Goal: Obtain resource: Download file/media

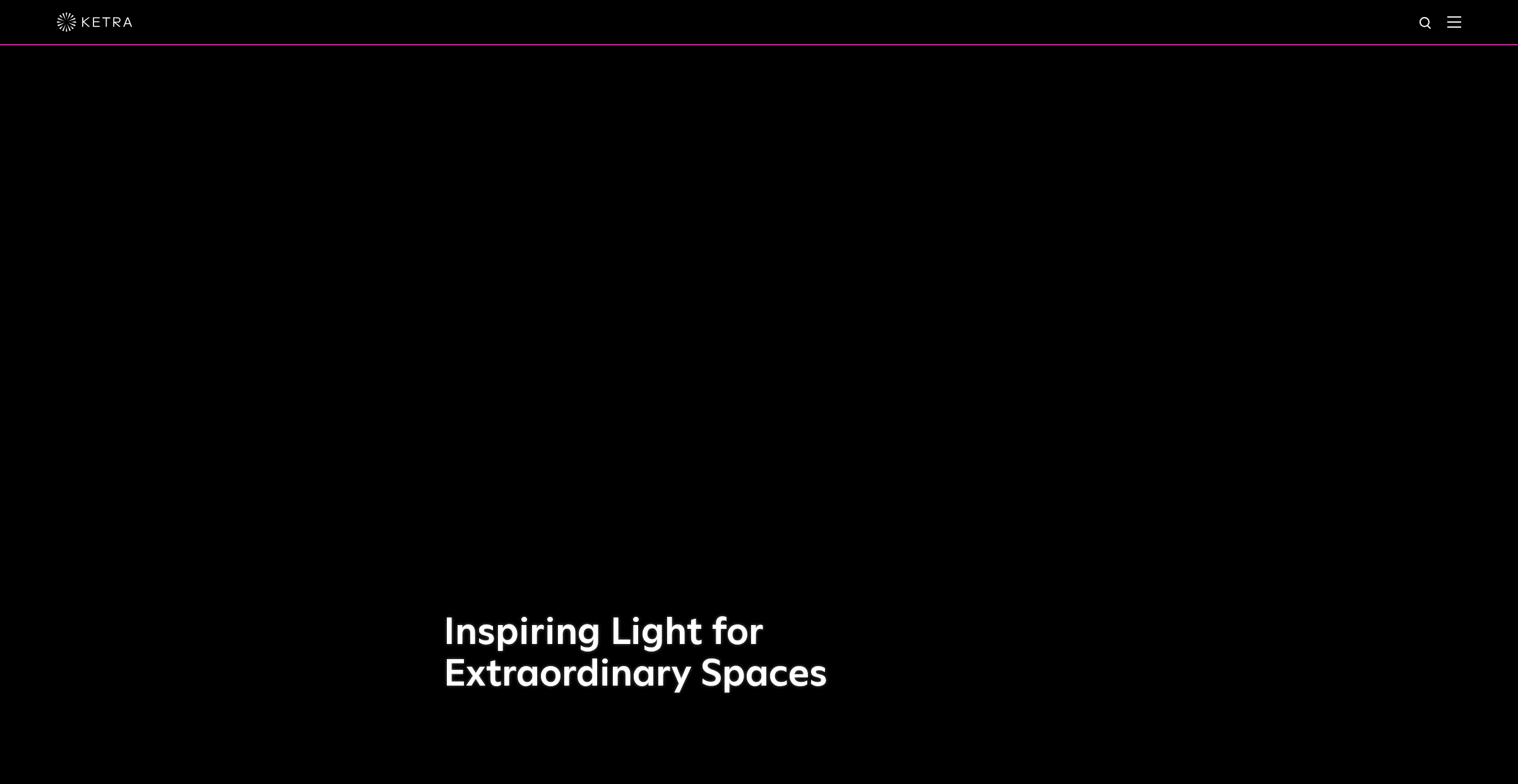
click at [1461, 21] on img at bounding box center [1454, 21] width 14 height 12
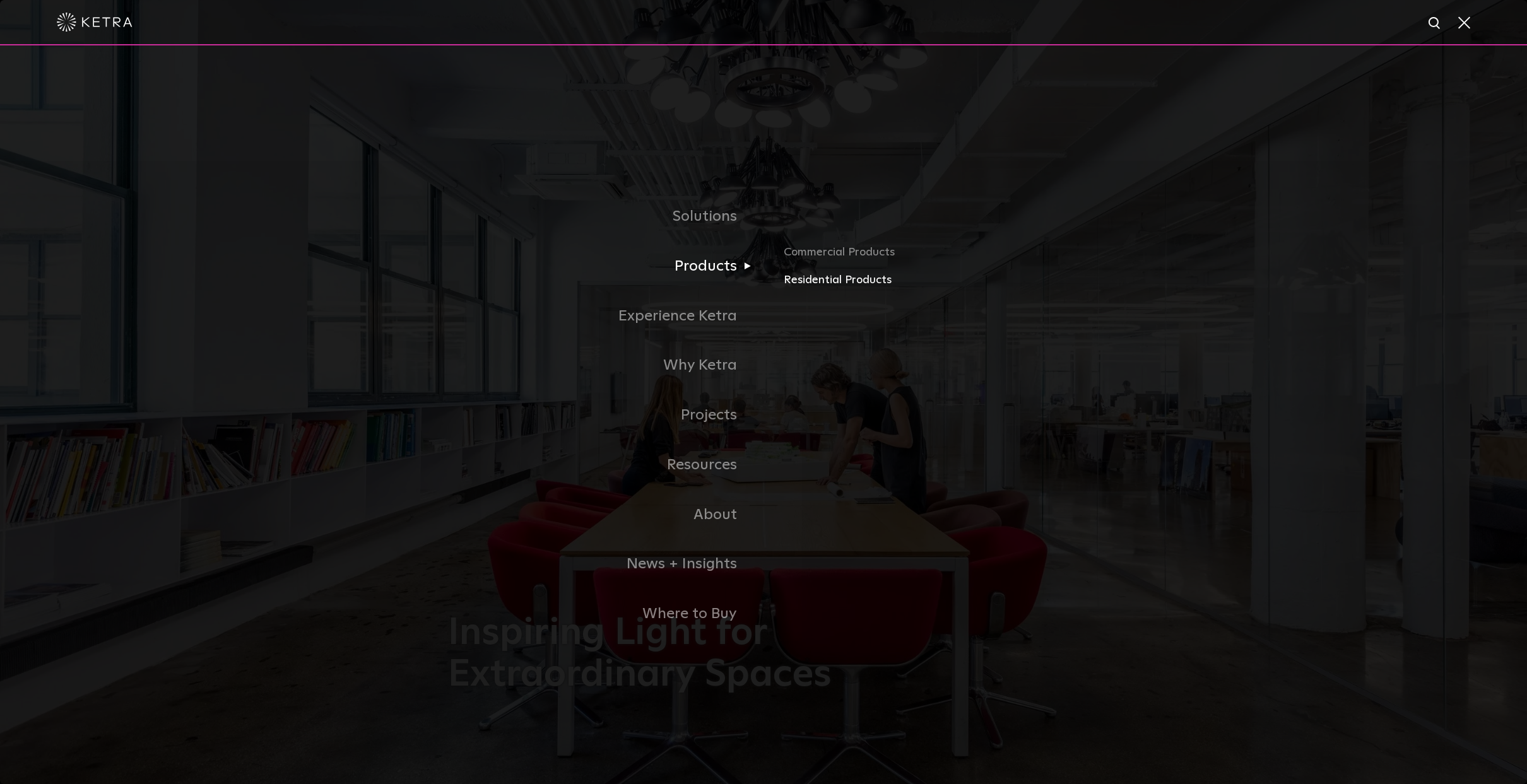
click at [817, 276] on link "Residential Products" at bounding box center [931, 280] width 296 height 18
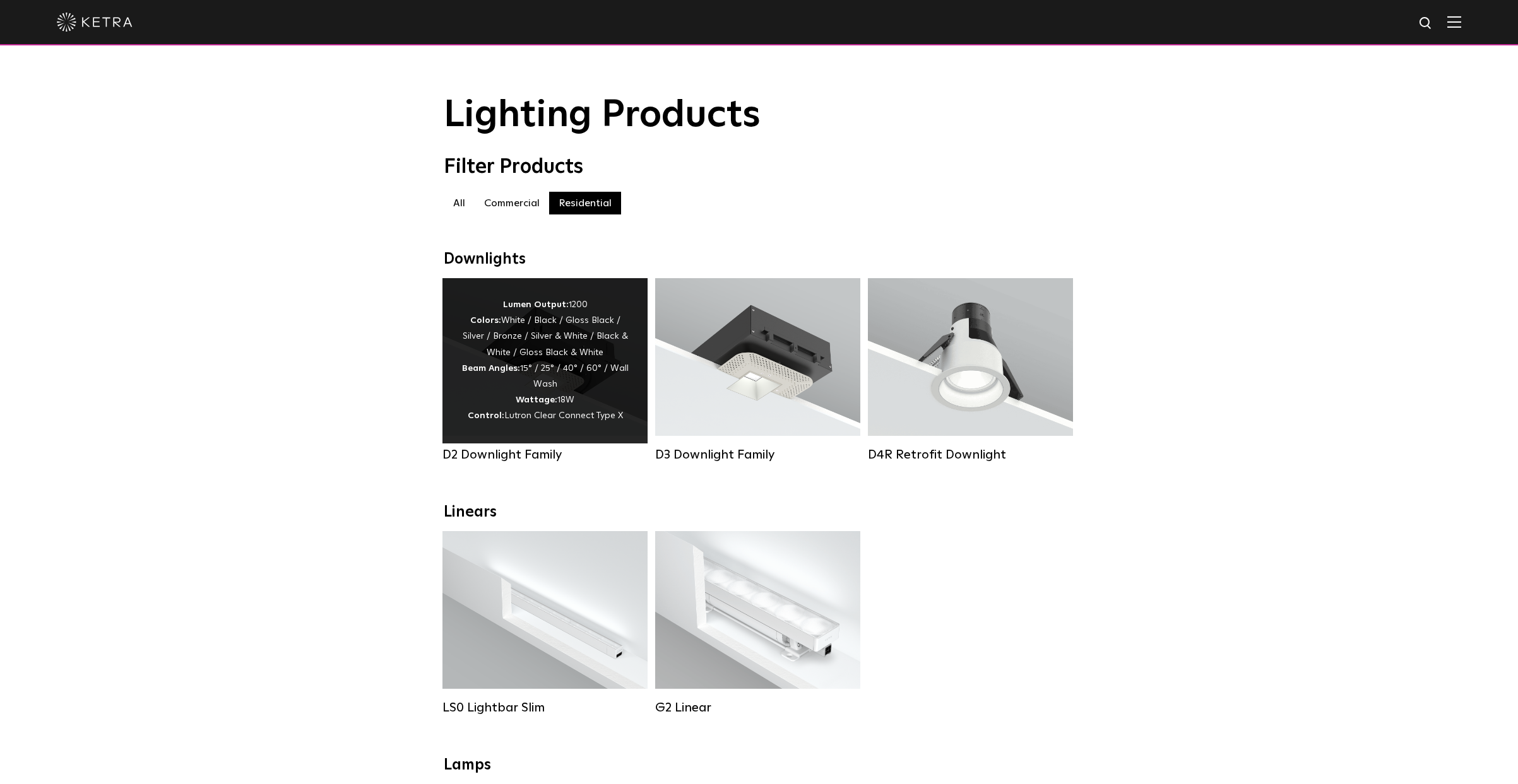
click at [541, 360] on div "Lumen Output: 1200 Colors: White / Black / Gloss Black / Silver / Bronze / Silv…" at bounding box center [544, 360] width 167 height 127
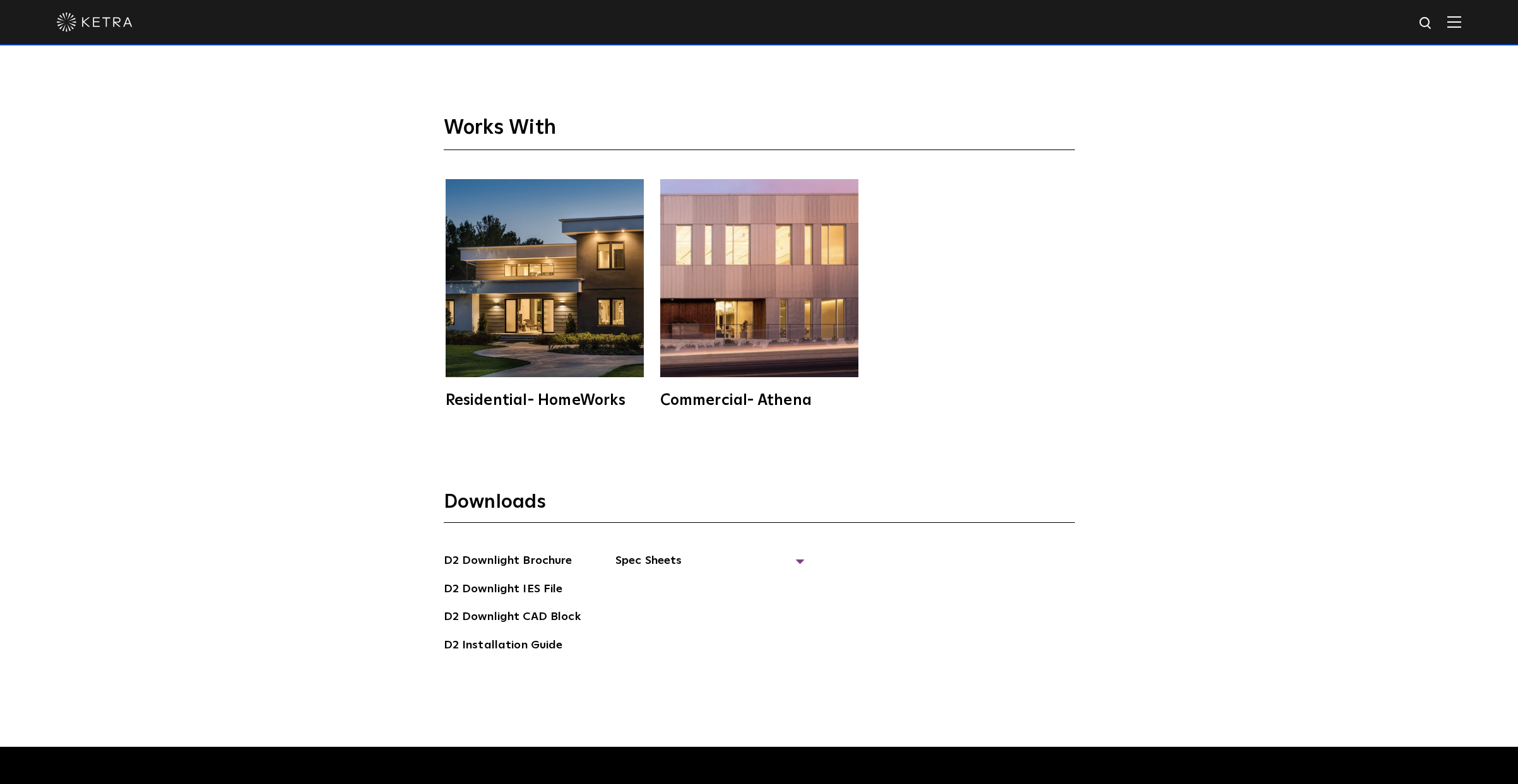
scroll to position [3903, 0]
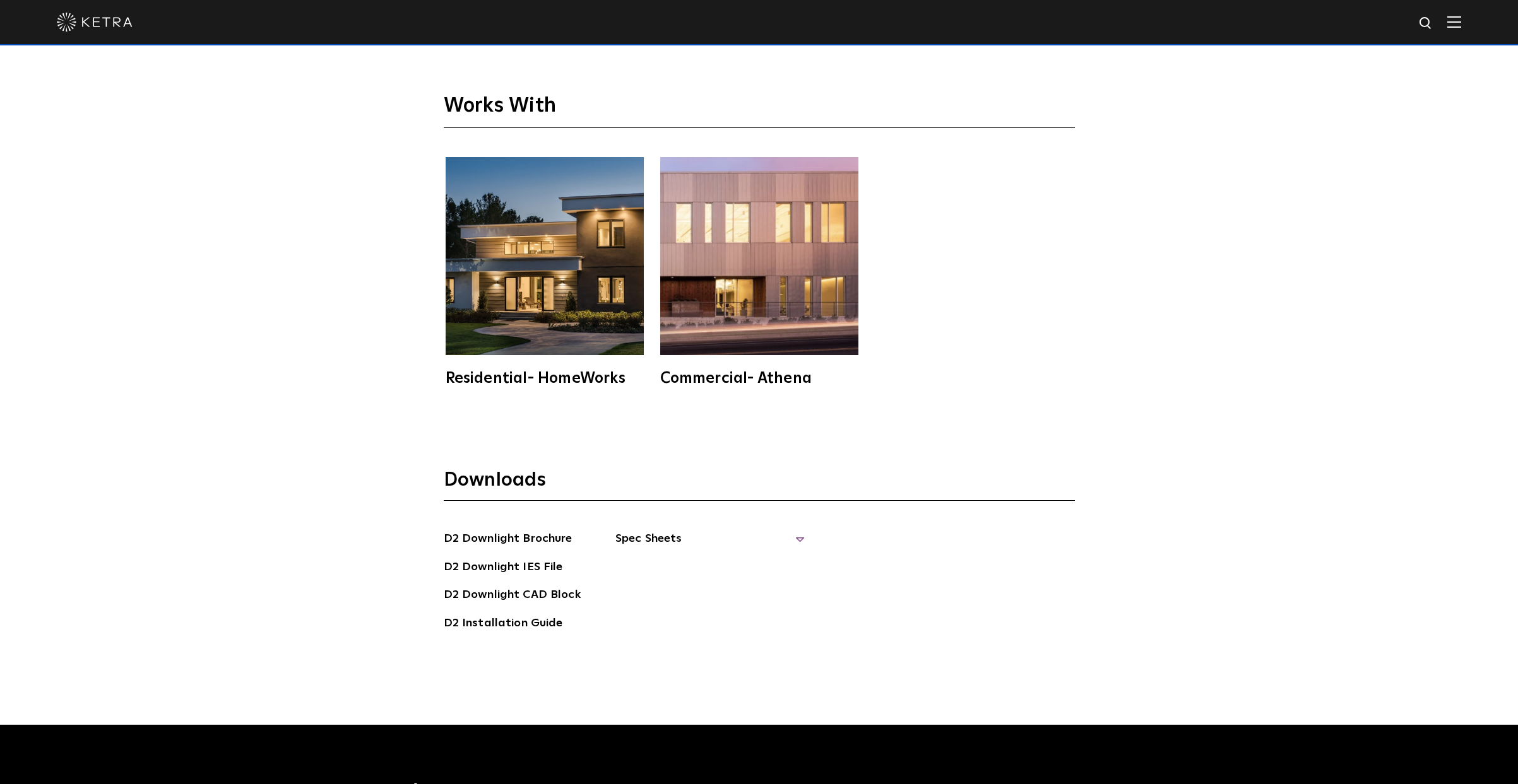
click at [653, 530] on span "Spec Sheets" at bounding box center [710, 543] width 189 height 28
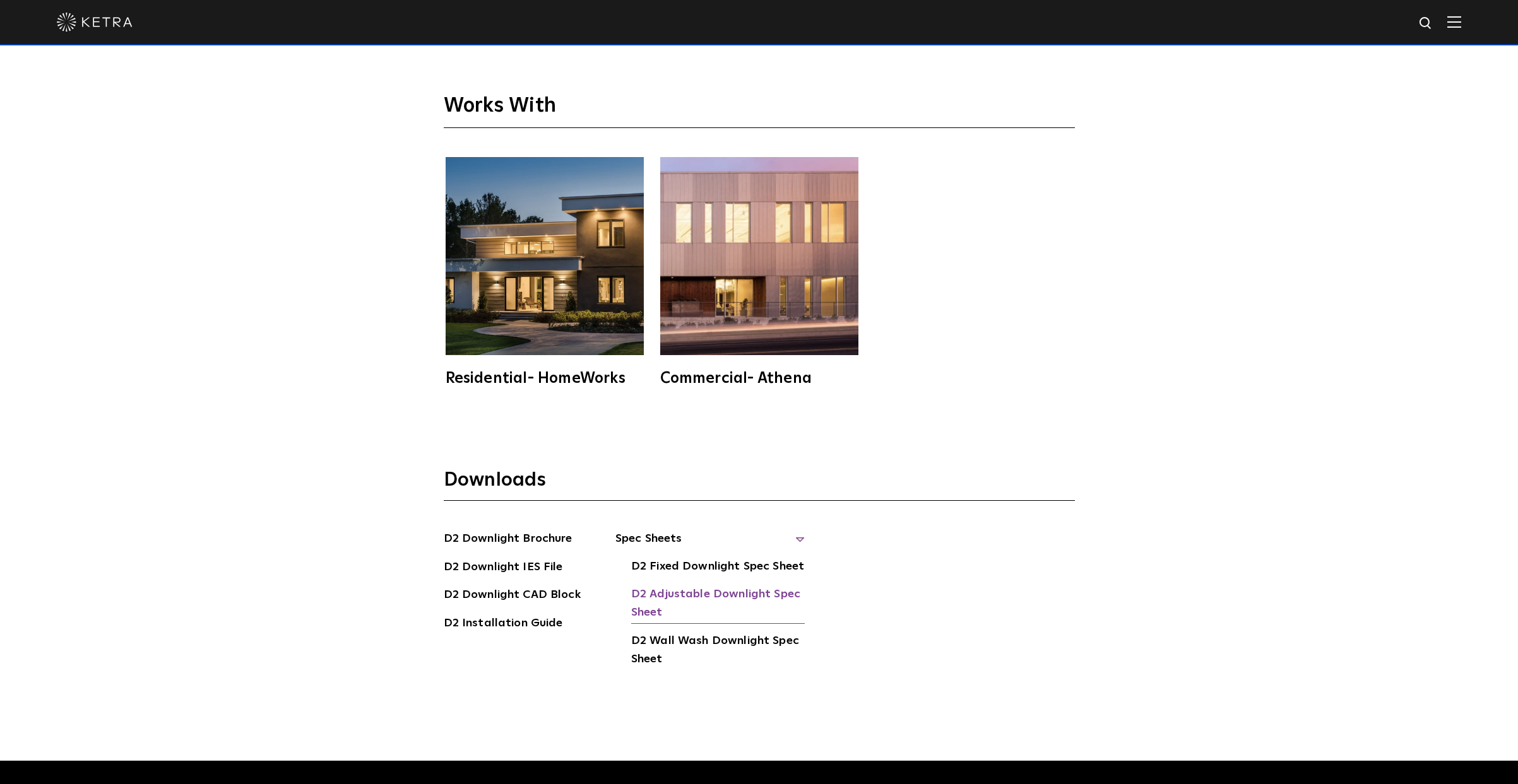
click at [697, 585] on link "D2 Adjustable Downlight Spec Sheet" at bounding box center [717, 604] width 174 height 39
click at [714, 558] on link "D2 Fixed Downlight Spec Sheet" at bounding box center [717, 567] width 173 height 20
